Goal: Browse casually

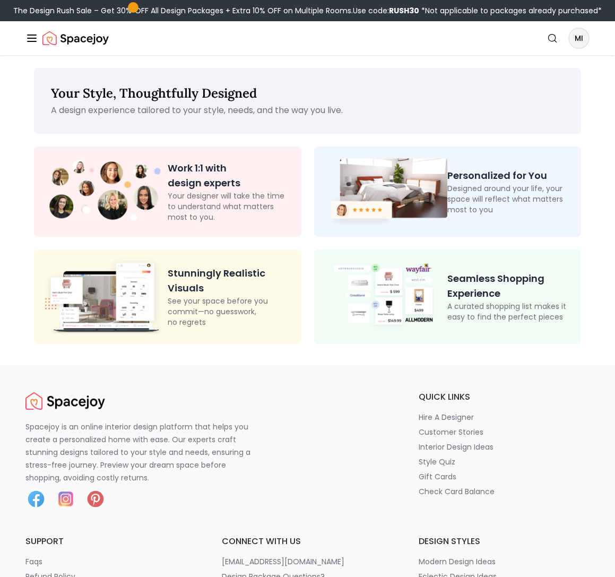
click at [67, 45] on img "Spacejoy" at bounding box center [75, 38] width 66 height 21
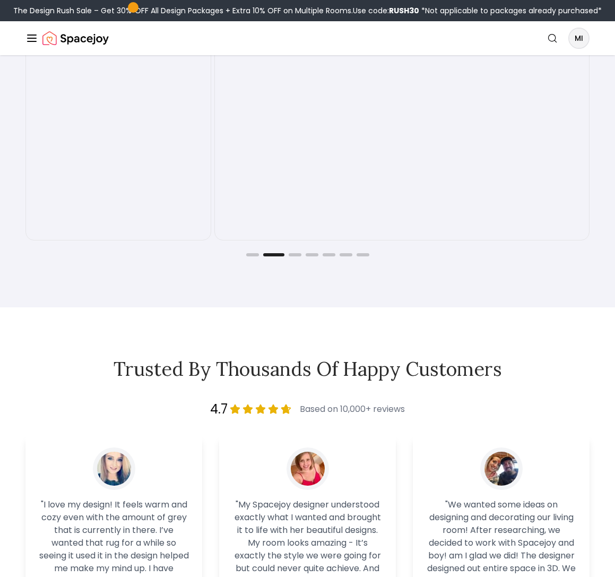
scroll to position [1923, 0]
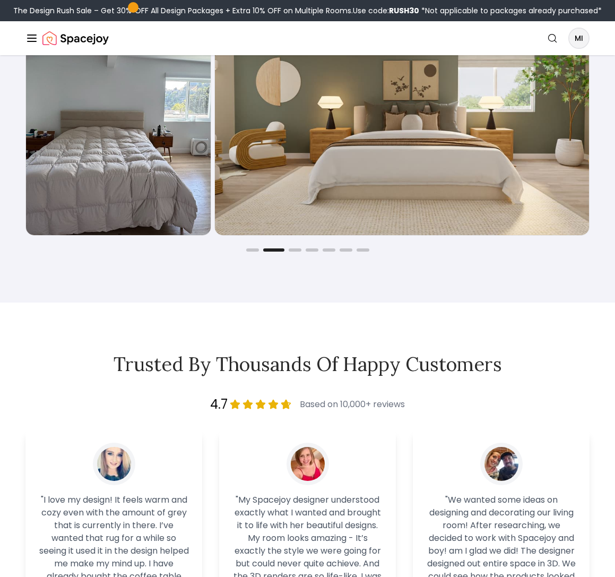
click at [287, 265] on div "Joyful Befores and Afters Before After Before After Before After Before After B…" at bounding box center [307, 98] width 615 height 408
click at [290, 252] on button "Go to slide 3" at bounding box center [295, 249] width 13 height 3
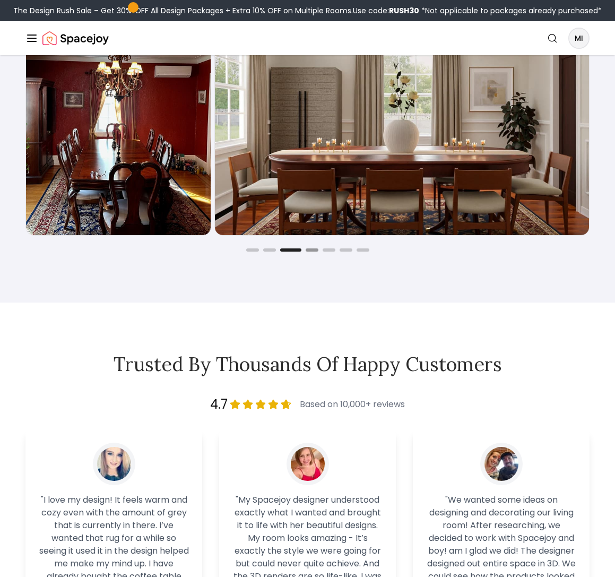
click at [308, 252] on button "Go to slide 4" at bounding box center [312, 249] width 13 height 3
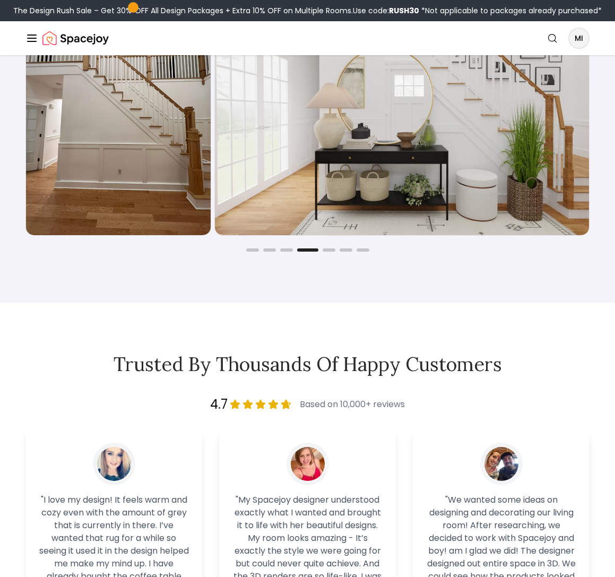
click at [335, 252] on div at bounding box center [307, 249] width 564 height 3
click at [365, 252] on button "Go to slide 7" at bounding box center [363, 249] width 13 height 3
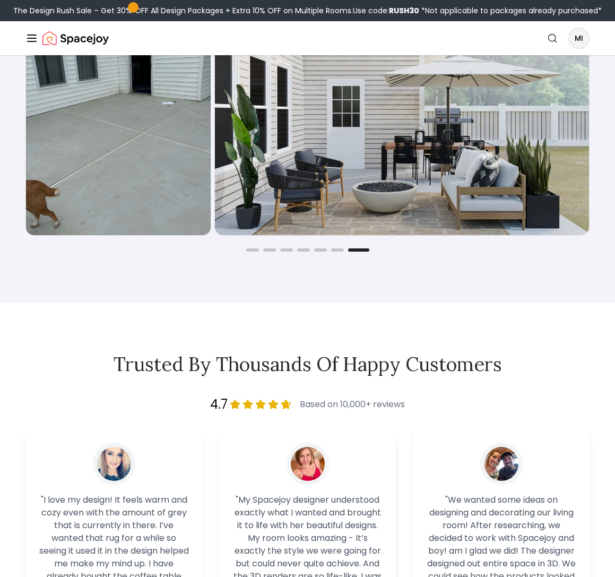
click at [329, 252] on div at bounding box center [307, 249] width 564 height 3
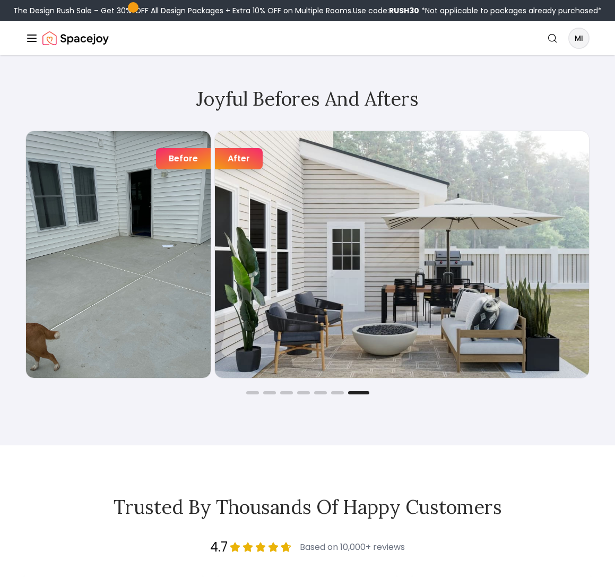
scroll to position [1799, 0]
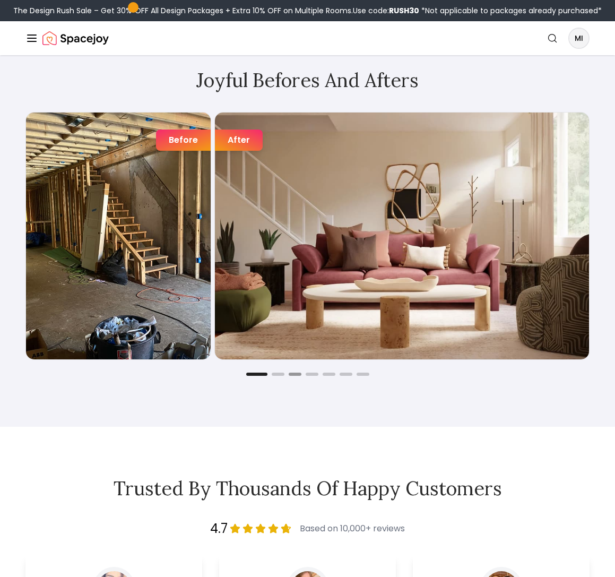
click at [294, 376] on button "Go to slide 3" at bounding box center [295, 374] width 13 height 3
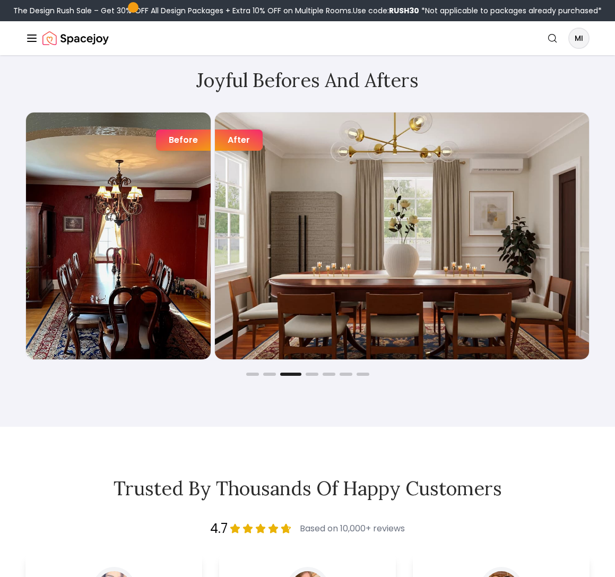
click at [270, 376] on div "Before After Before After Before After Before After Before After Before After B…" at bounding box center [307, 244] width 564 height 264
click at [263, 376] on div "Before After Before After Before After Before After Before After Before After B…" at bounding box center [307, 244] width 564 height 264
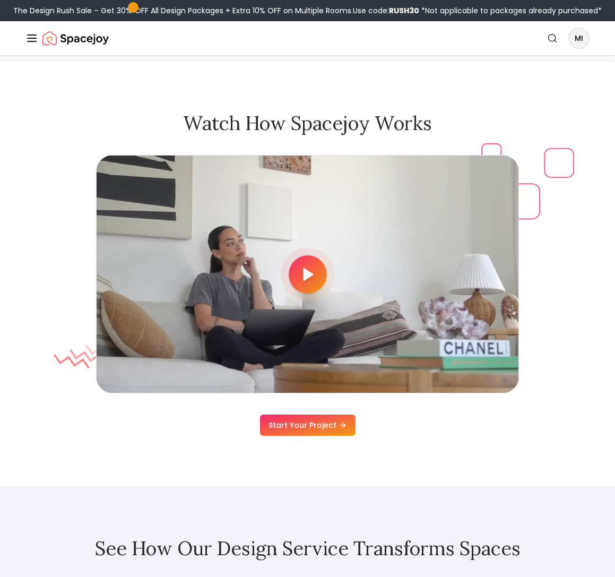
scroll to position [2828, 0]
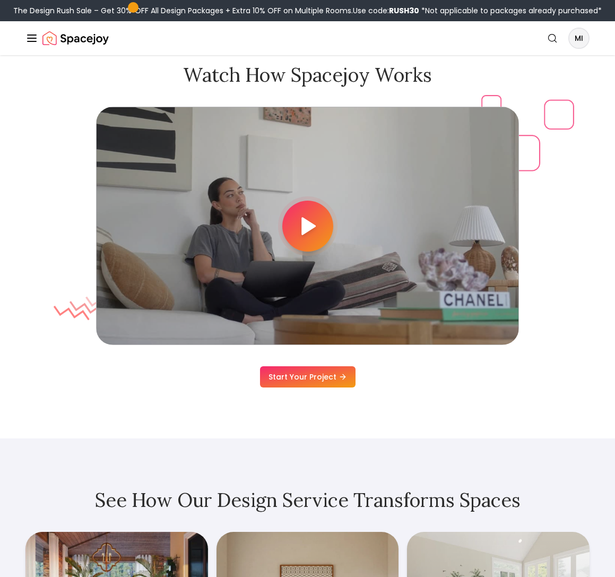
click at [295, 252] on div at bounding box center [307, 226] width 51 height 51
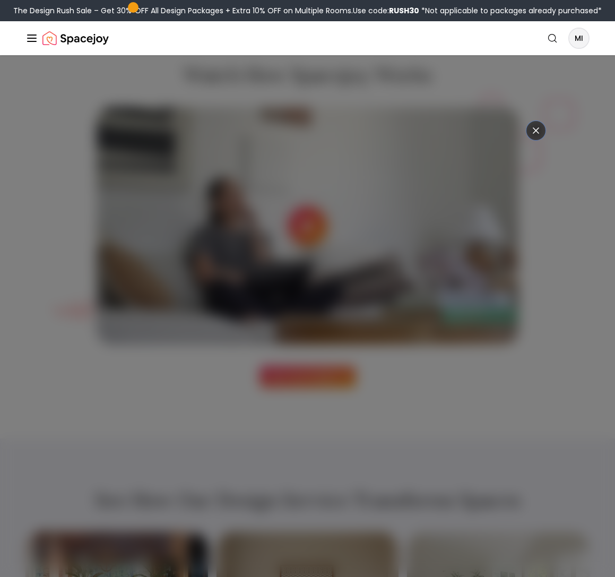
click at [532, 132] on icon at bounding box center [536, 130] width 11 height 11
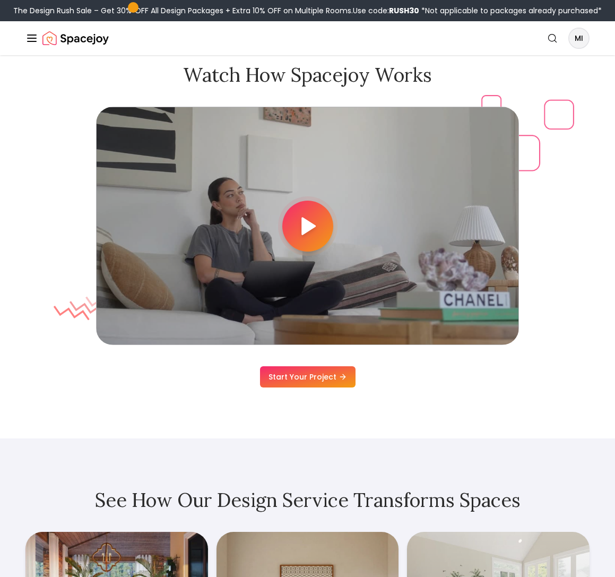
scroll to position [3184, 0]
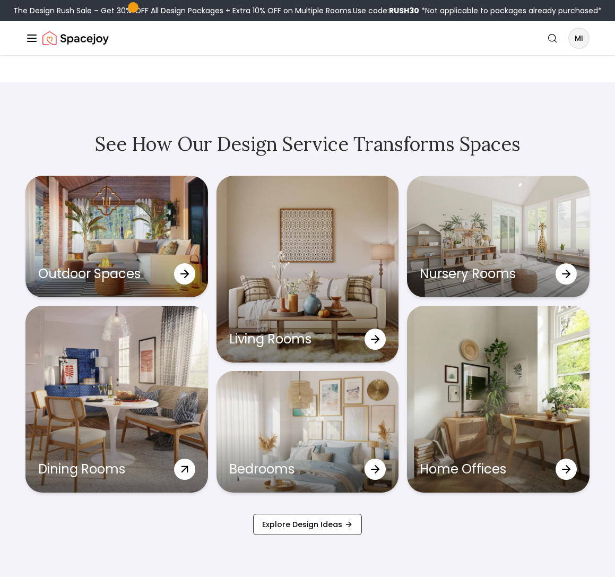
click at [184, 479] on icon at bounding box center [184, 469] width 19 height 19
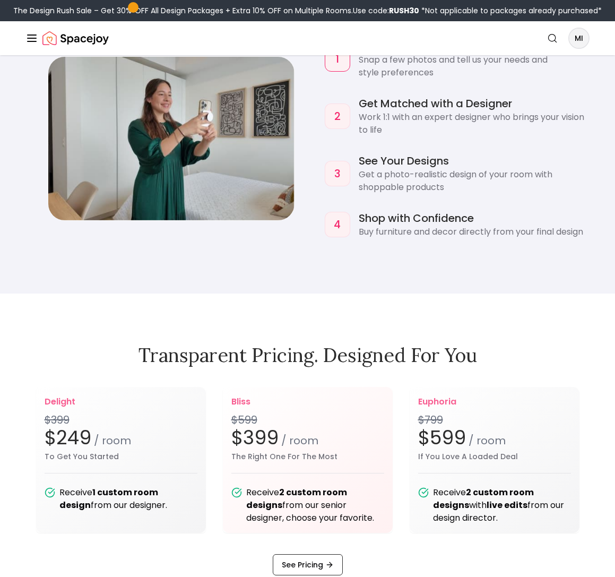
scroll to position [1294, 0]
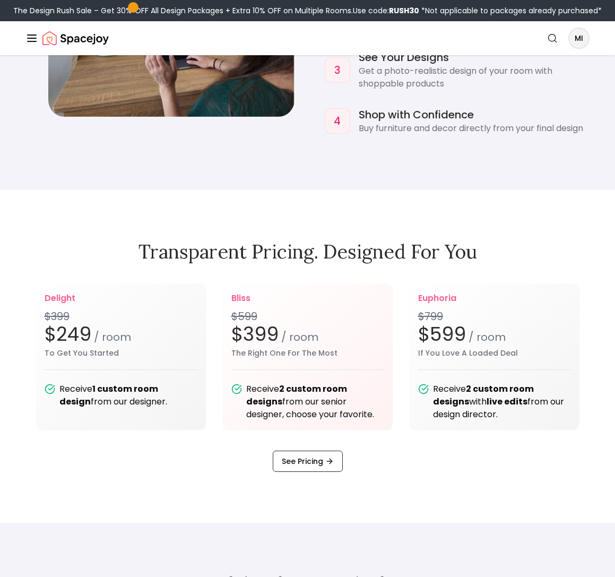
click at [290, 284] on div "Transparent pricing. Designed for you delight $399 $249 / room To Get You Start…" at bounding box center [307, 356] width 615 height 231
